Goal: Information Seeking & Learning: Learn about a topic

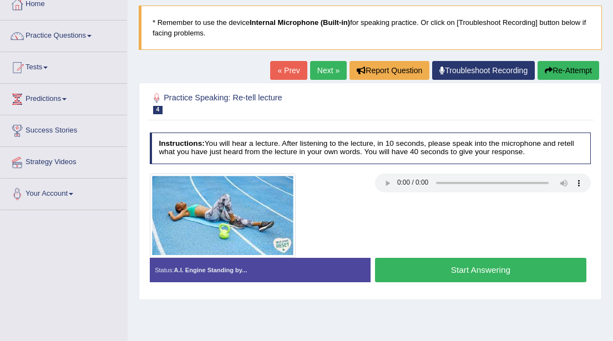
scroll to position [67, 0]
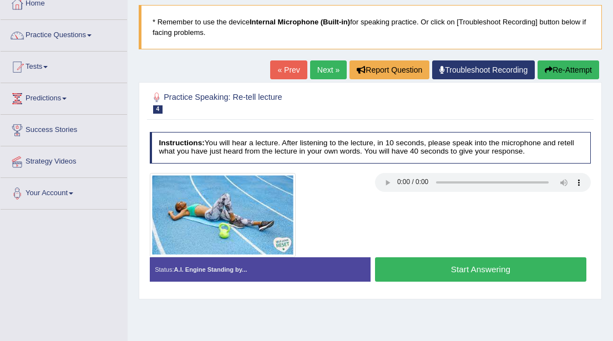
click at [433, 268] on button "Start Answering" at bounding box center [480, 269] width 211 height 24
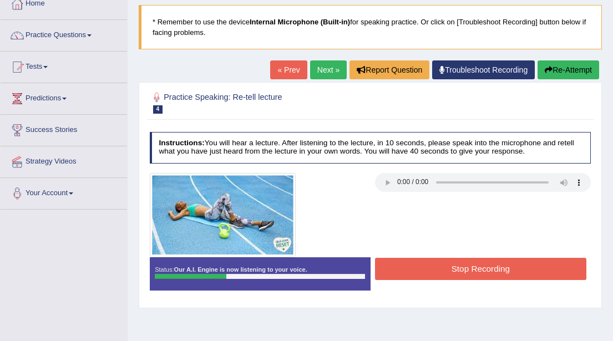
click at [433, 268] on button "Stop Recording" at bounding box center [480, 269] width 211 height 22
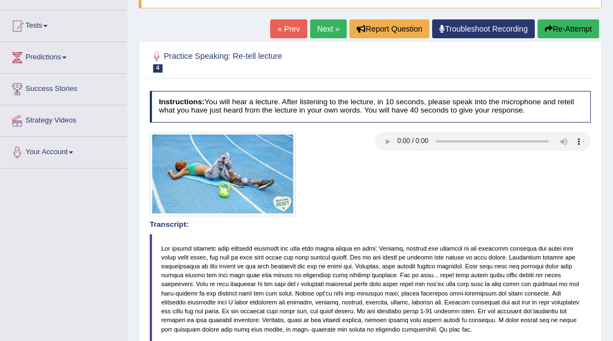
scroll to position [0, 0]
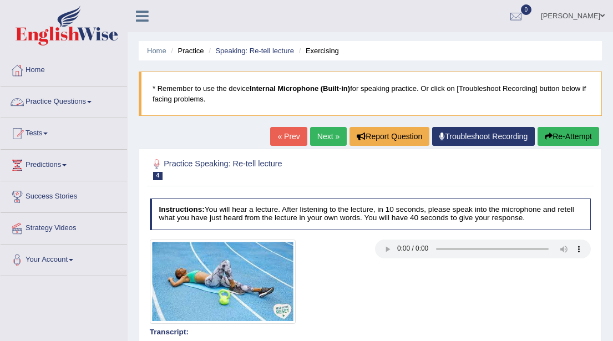
click at [94, 103] on link "Practice Questions" at bounding box center [64, 101] width 126 height 28
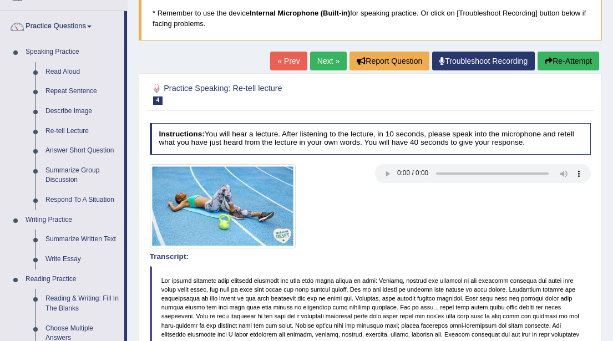
scroll to position [80, 0]
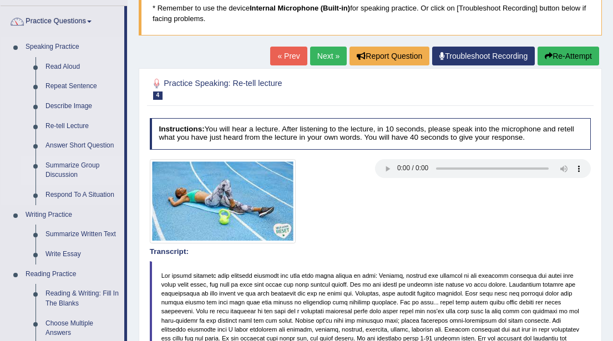
click at [60, 172] on link "Summarize Group Discussion" at bounding box center [82, 170] width 84 height 29
